Goal: Task Accomplishment & Management: Use online tool/utility

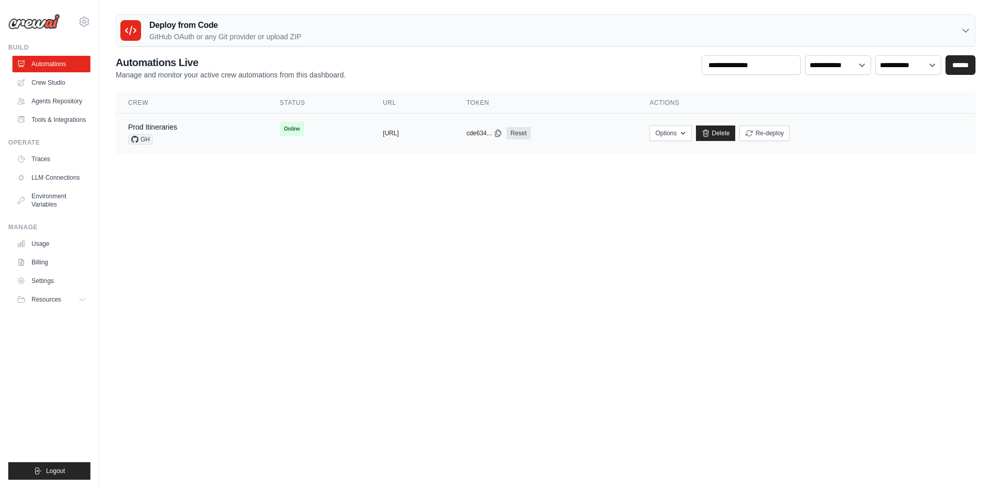
click at [222, 147] on td "Prod Itineraries GH" at bounding box center [192, 134] width 152 height 40
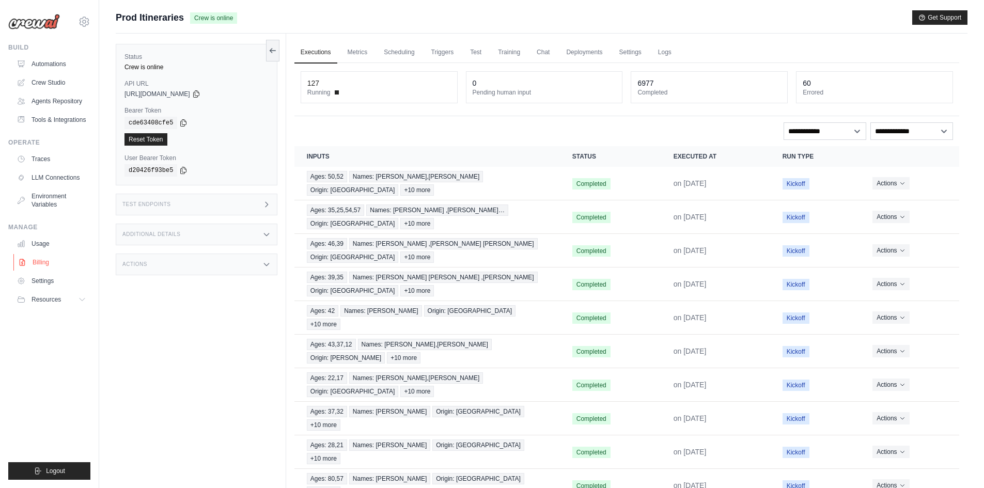
click at [64, 264] on link "Billing" at bounding box center [52, 262] width 78 height 17
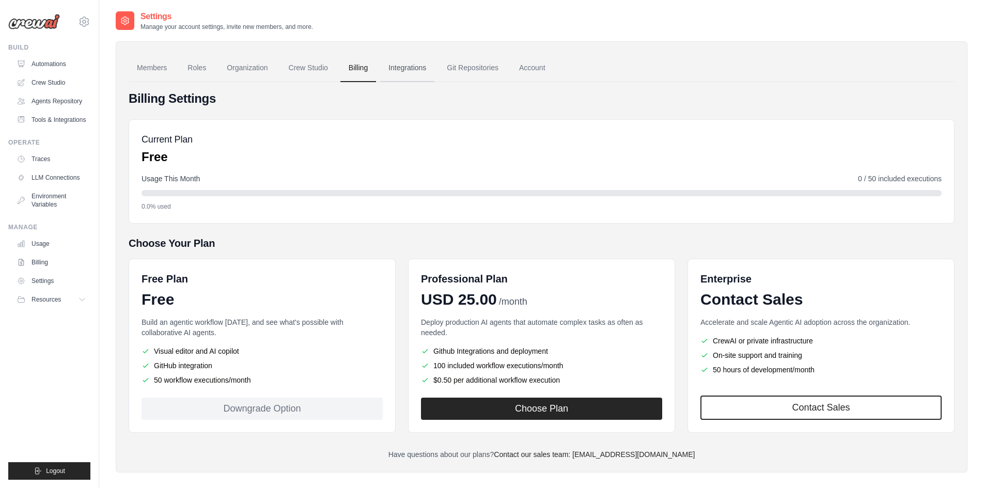
click at [397, 63] on link "Integrations" at bounding box center [407, 68] width 54 height 28
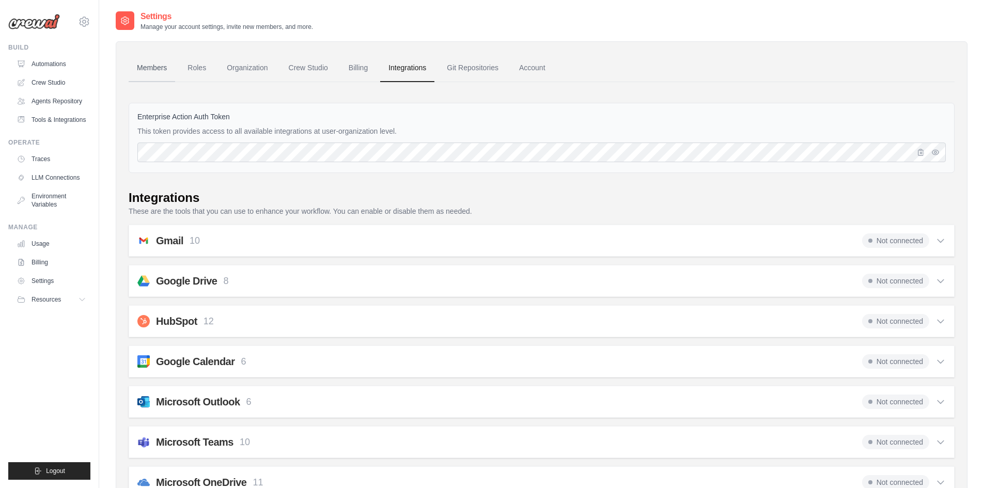
click at [157, 64] on link "Members" at bounding box center [152, 68] width 46 height 28
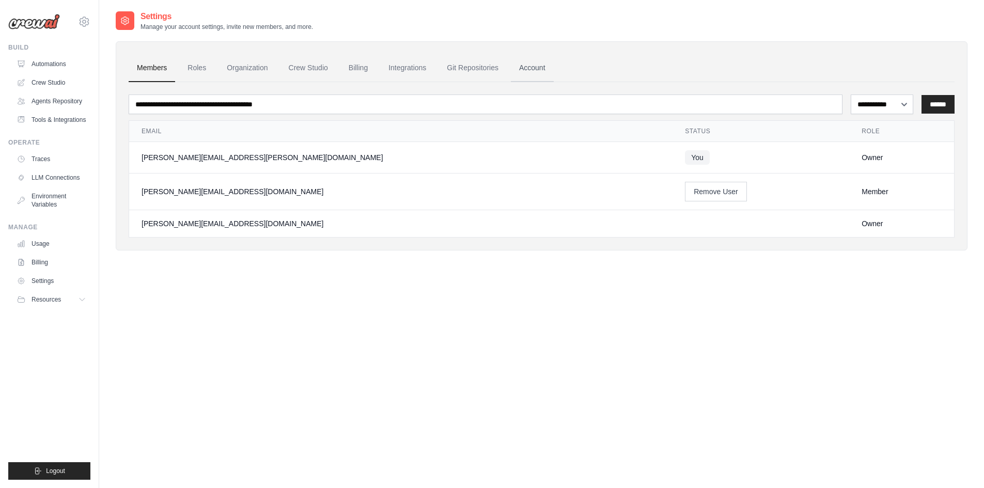
click at [533, 73] on link "Account" at bounding box center [532, 68] width 43 height 28
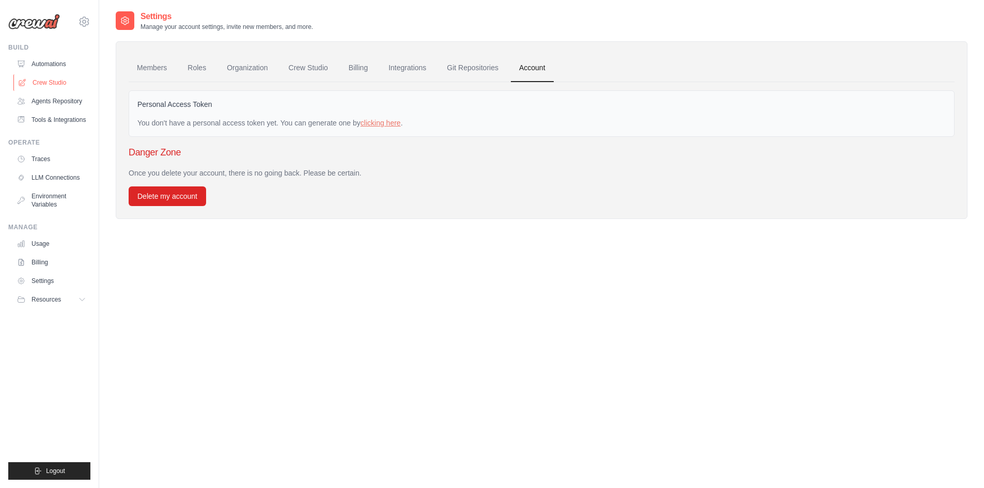
click at [60, 83] on link "Crew Studio" at bounding box center [52, 82] width 78 height 17
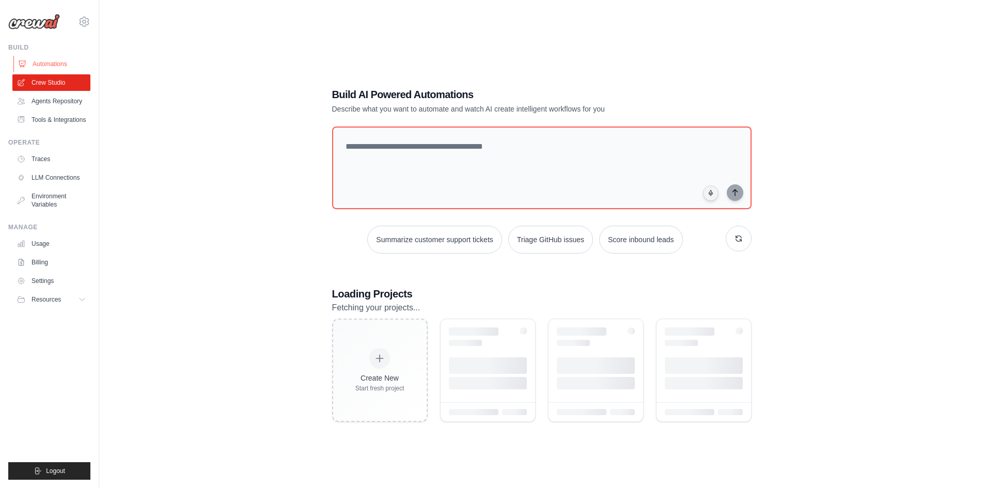
click at [58, 60] on link "Automations" at bounding box center [52, 64] width 78 height 17
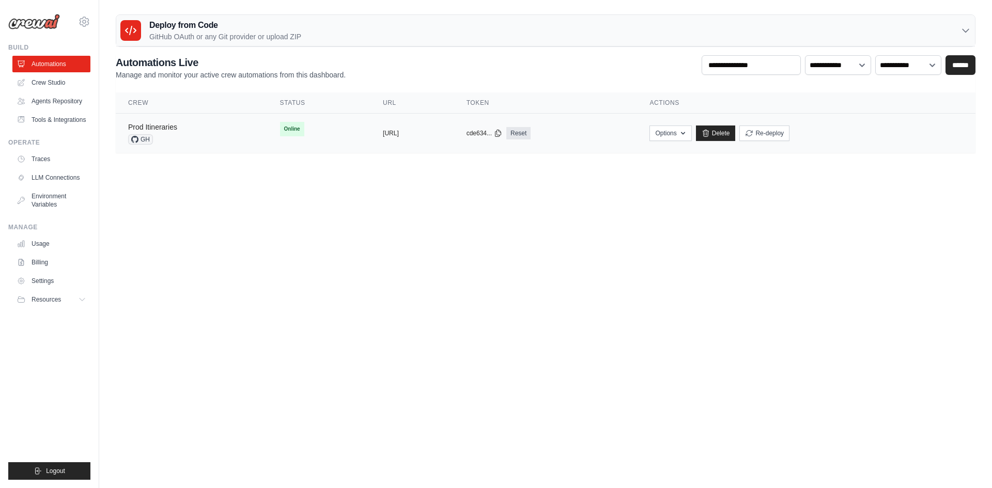
click at [162, 123] on link "Prod Itineraries" at bounding box center [152, 127] width 49 height 8
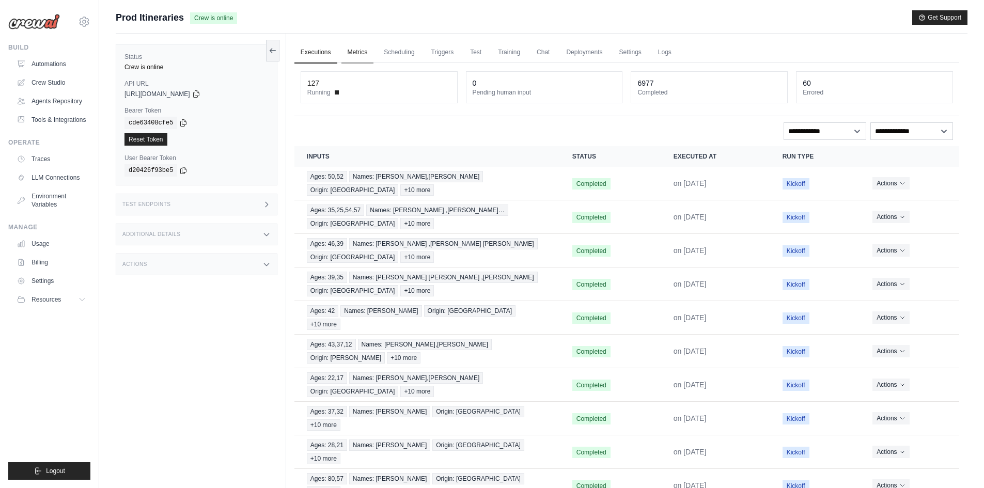
click at [367, 51] on link "Metrics" at bounding box center [357, 53] width 33 height 22
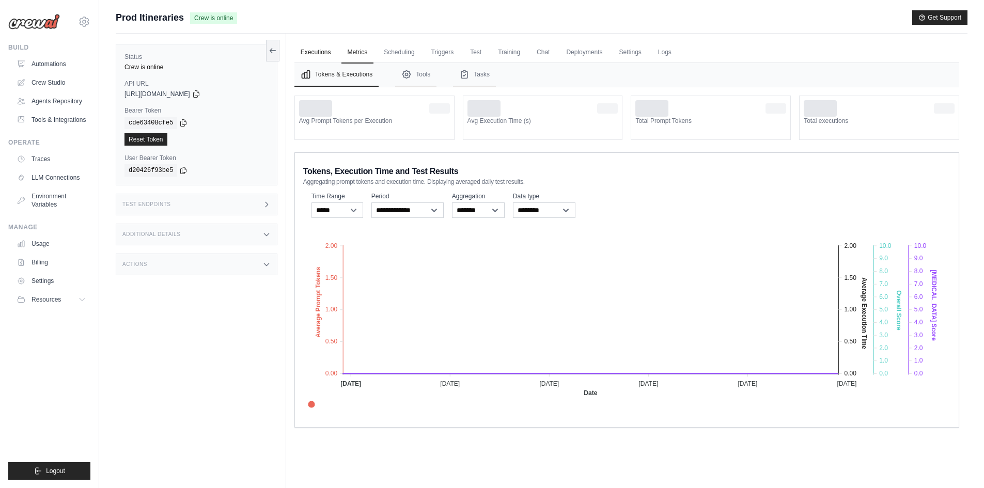
click at [319, 42] on link "Executions" at bounding box center [315, 53] width 43 height 22
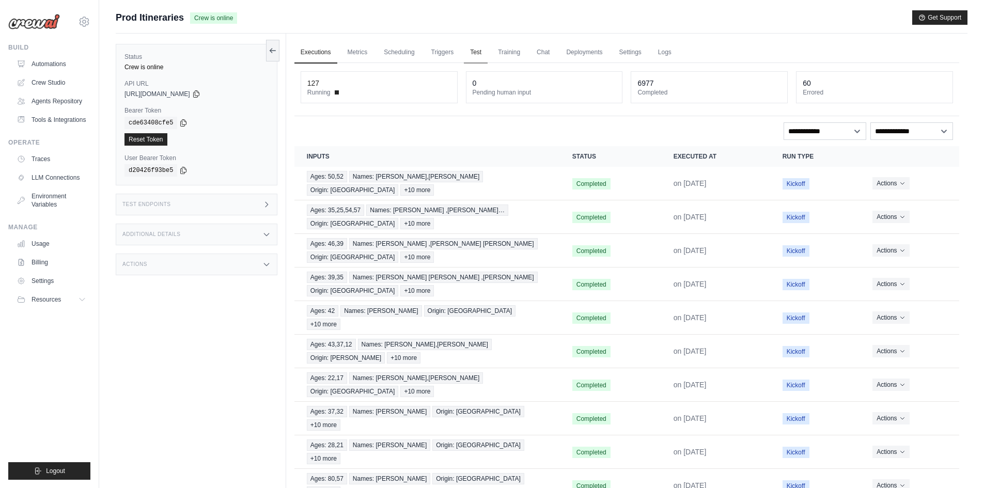
click at [464, 53] on link "Test" at bounding box center [476, 53] width 24 height 22
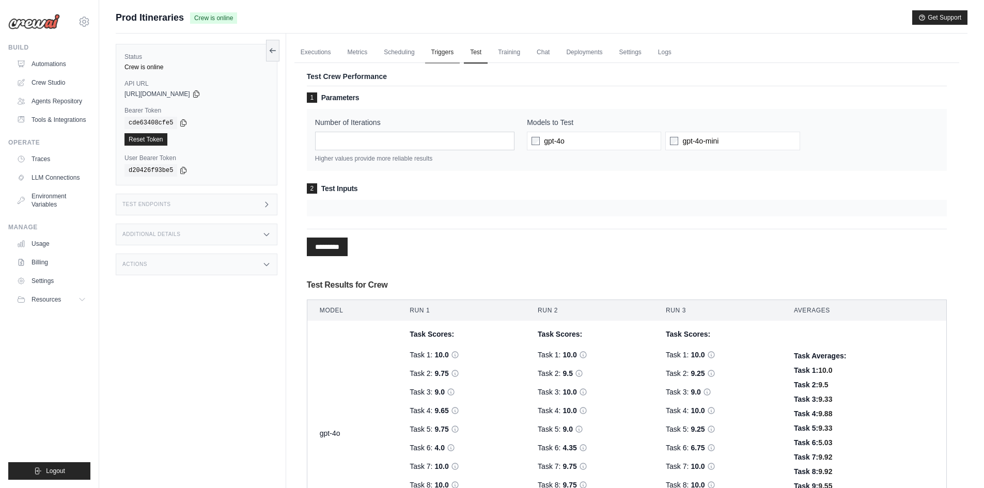
click at [435, 44] on link "Triggers" at bounding box center [442, 53] width 35 height 22
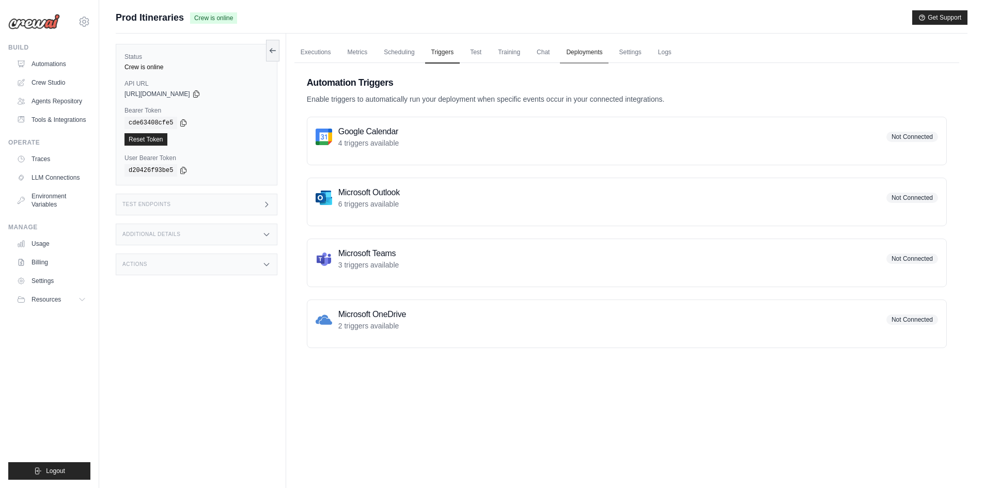
click at [586, 59] on link "Deployments" at bounding box center [584, 53] width 49 height 22
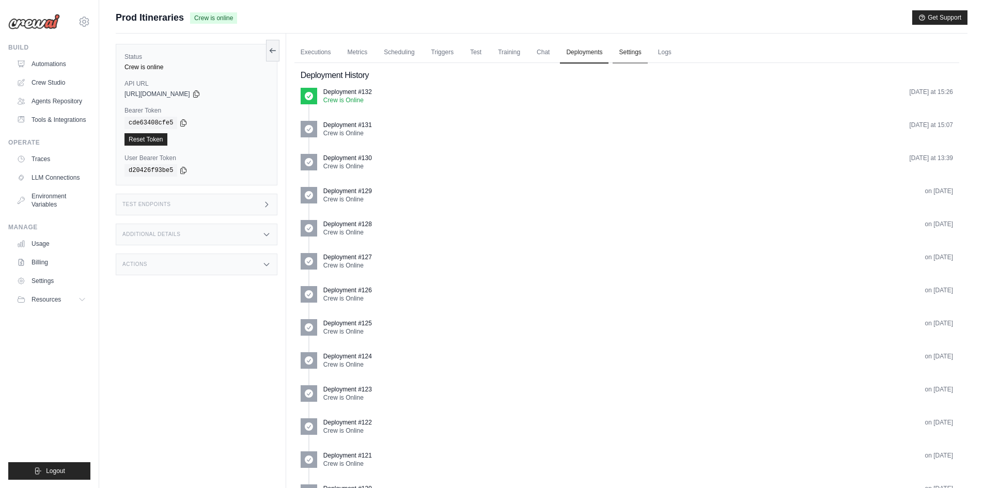
click at [641, 57] on link "Settings" at bounding box center [630, 53] width 35 height 22
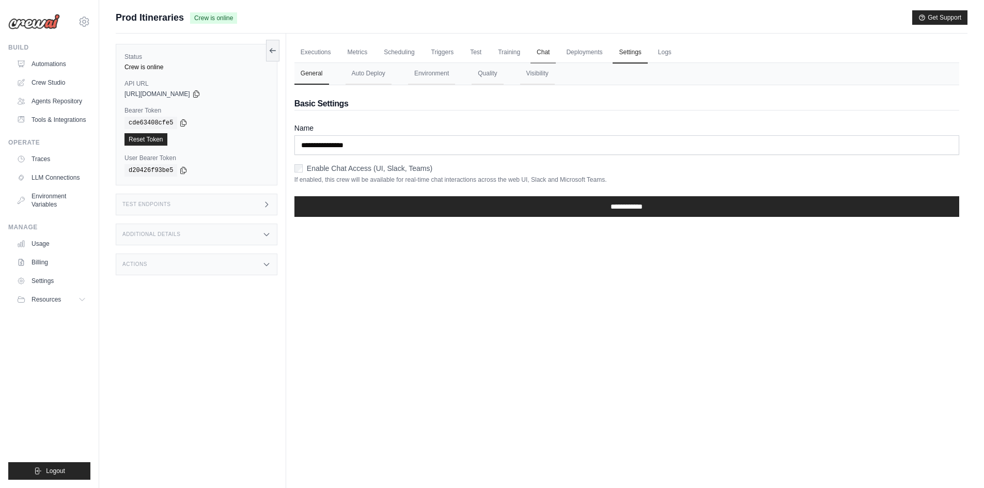
click at [543, 49] on link "Chat" at bounding box center [543, 53] width 25 height 22
click at [447, 49] on link "Triggers" at bounding box center [442, 53] width 35 height 22
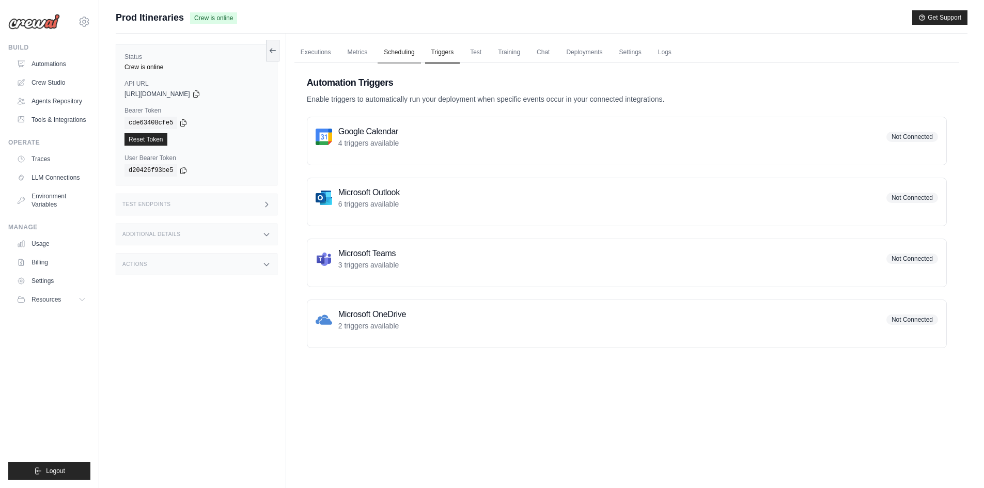
click at [399, 56] on link "Scheduling" at bounding box center [399, 53] width 43 height 22
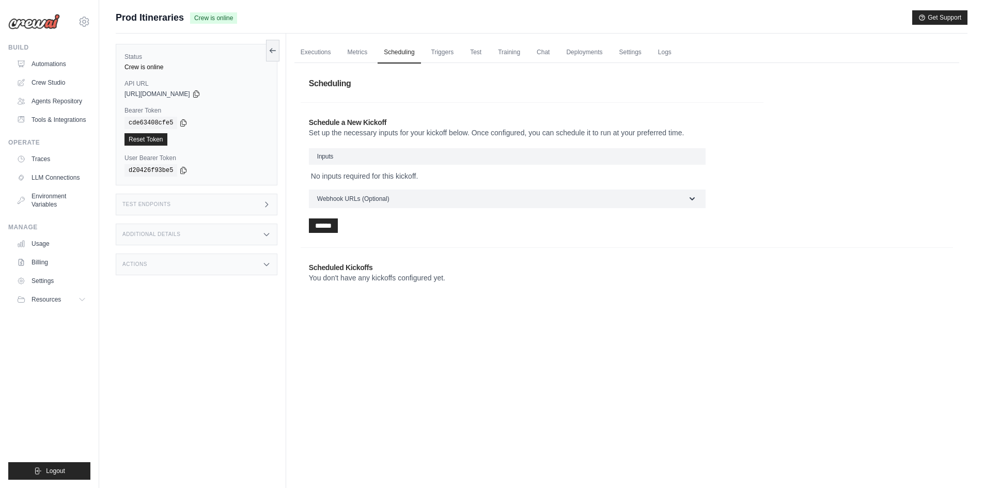
click at [396, 156] on h3 "Inputs" at bounding box center [507, 156] width 397 height 17
click at [373, 158] on h3 "Inputs" at bounding box center [507, 156] width 397 height 17
click at [391, 192] on button "Webhook URLs (Optional)" at bounding box center [507, 198] width 397 height 19
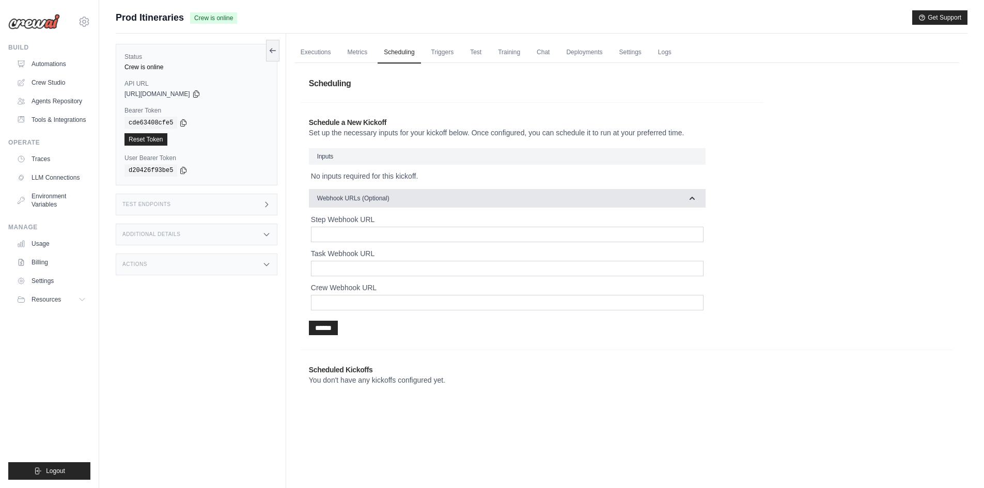
click at [395, 199] on button "Webhook URLs (Optional)" at bounding box center [507, 198] width 397 height 19
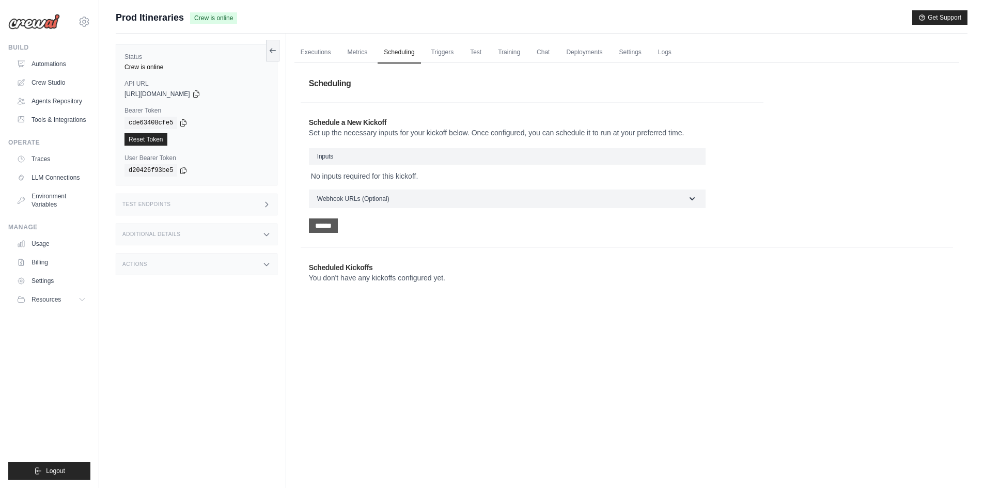
click at [334, 227] on input "******" at bounding box center [323, 226] width 29 height 14
click at [346, 159] on h3 "Inputs" at bounding box center [507, 156] width 397 height 17
click at [62, 61] on link "Automations" at bounding box center [52, 64] width 78 height 17
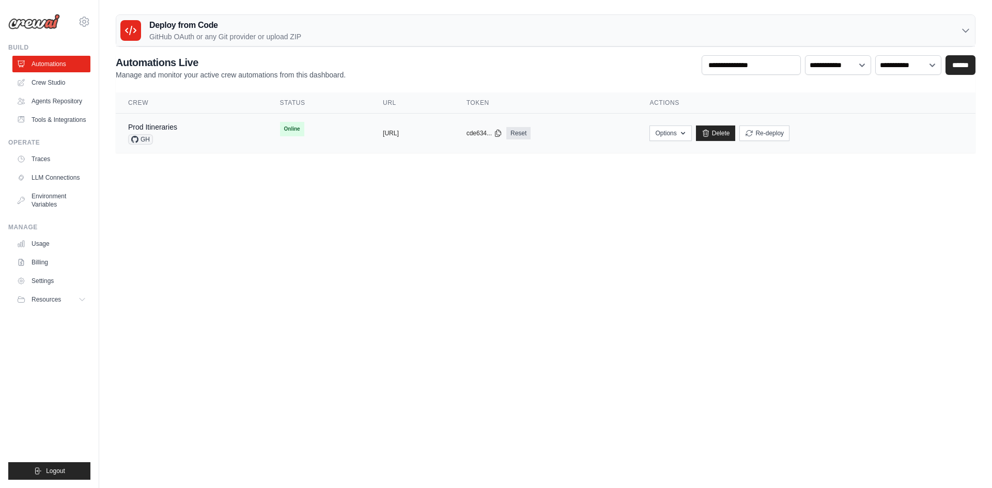
click at [189, 139] on div "Prod Itineraries GH" at bounding box center [191, 133] width 127 height 23
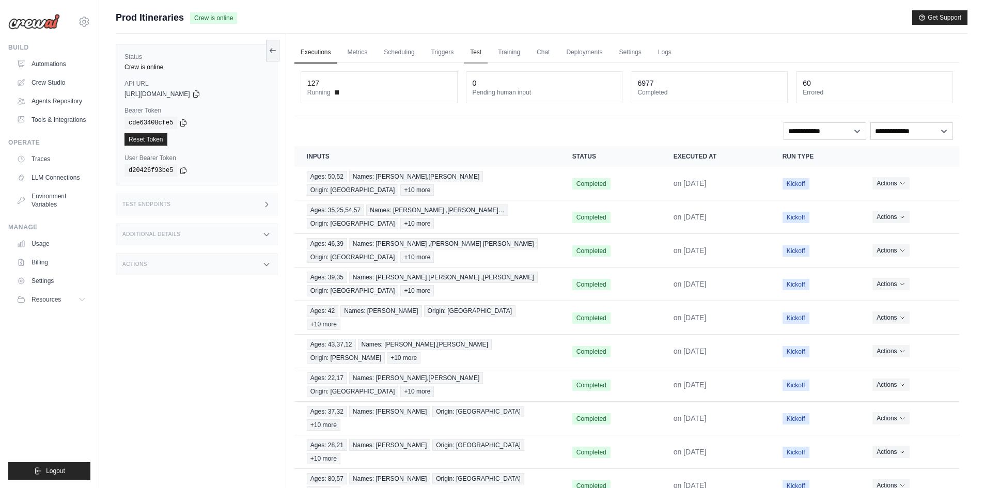
click at [471, 55] on link "Test" at bounding box center [476, 53] width 24 height 22
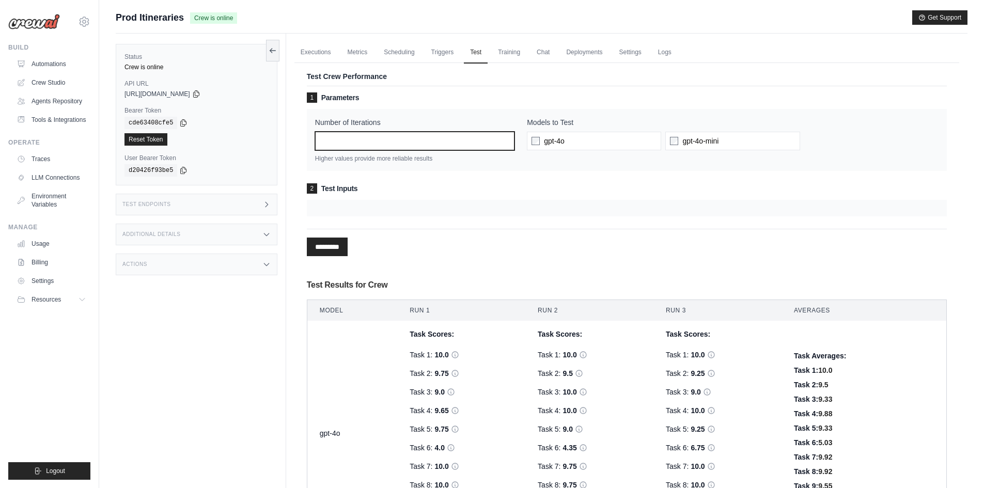
click at [445, 136] on input "*" at bounding box center [414, 141] width 199 height 19
click at [464, 175] on div "1 Parameters Number of Iterations * Higher values provide more reliable results…" at bounding box center [627, 154] width 640 height 124
click at [545, 143] on span "gpt-4o" at bounding box center [554, 141] width 21 height 10
click at [338, 177] on div "1 Parameters Number of Iterations * Higher values provide more reliable results…" at bounding box center [627, 154] width 640 height 124
click at [336, 247] on input "*********" at bounding box center [327, 247] width 41 height 19
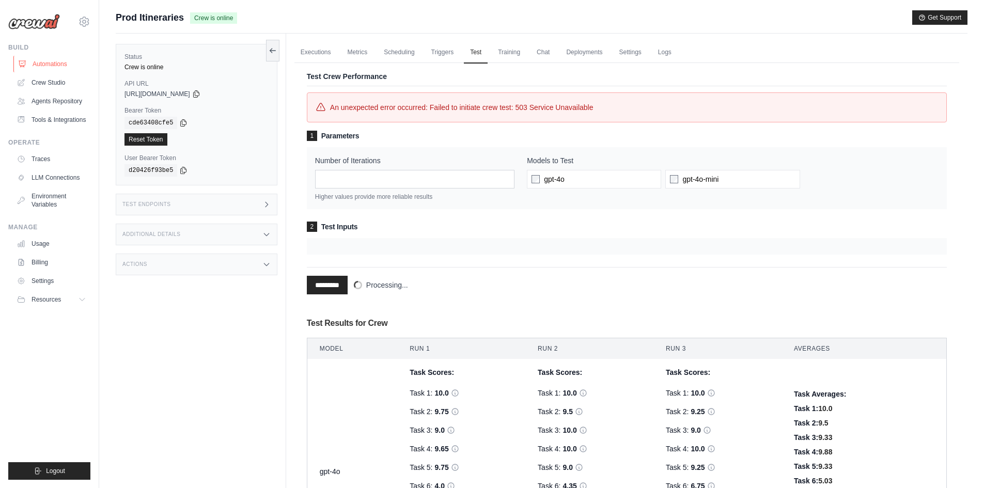
click at [67, 65] on link "Automations" at bounding box center [52, 64] width 78 height 17
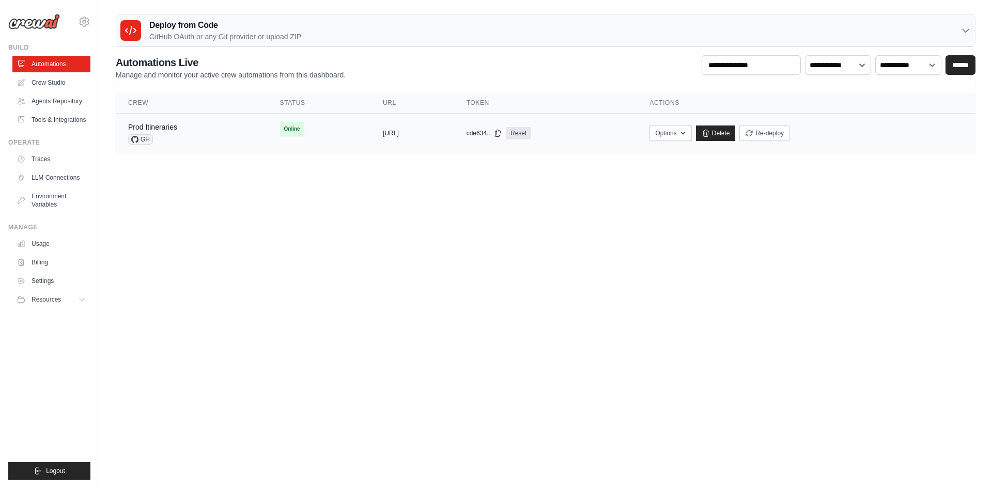
click at [229, 136] on div "Prod Itineraries GH" at bounding box center [191, 133] width 127 height 23
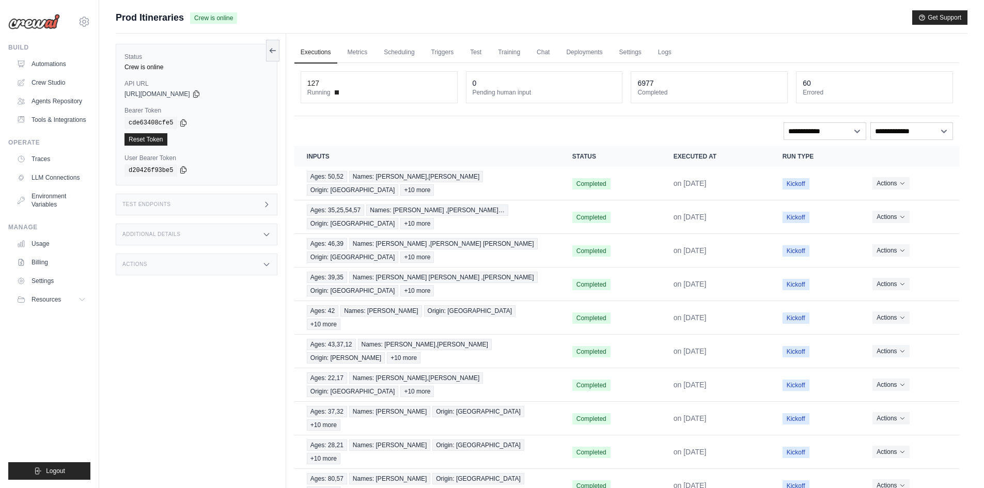
click at [179, 166] on icon at bounding box center [183, 170] width 8 height 8
click at [182, 124] on icon at bounding box center [184, 122] width 6 height 7
click at [199, 92] on icon at bounding box center [196, 93] width 6 height 7
click at [158, 18] on span "Prod Itineraries" at bounding box center [150, 17] width 68 height 14
click at [56, 65] on link "Automations" at bounding box center [52, 64] width 78 height 17
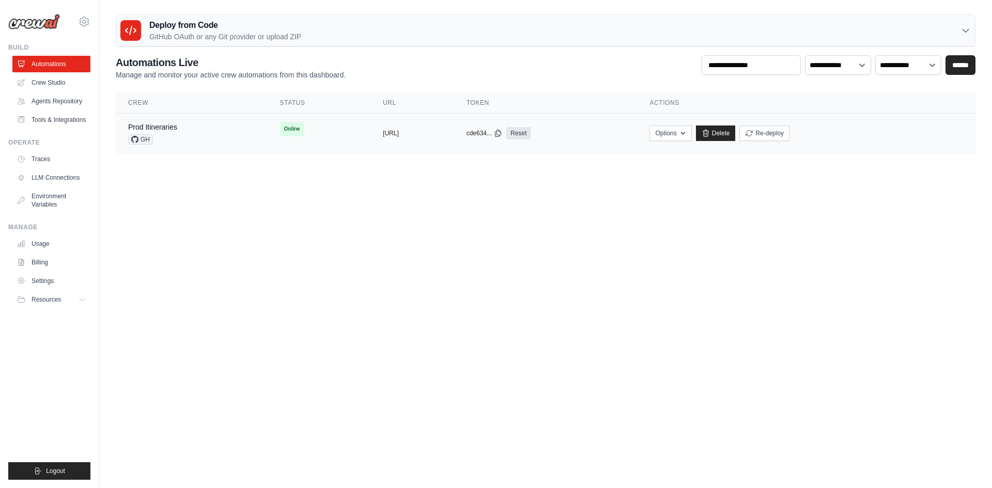
click at [311, 128] on td "Online" at bounding box center [319, 129] width 103 height 31
